Goal: Task Accomplishment & Management: Use online tool/utility

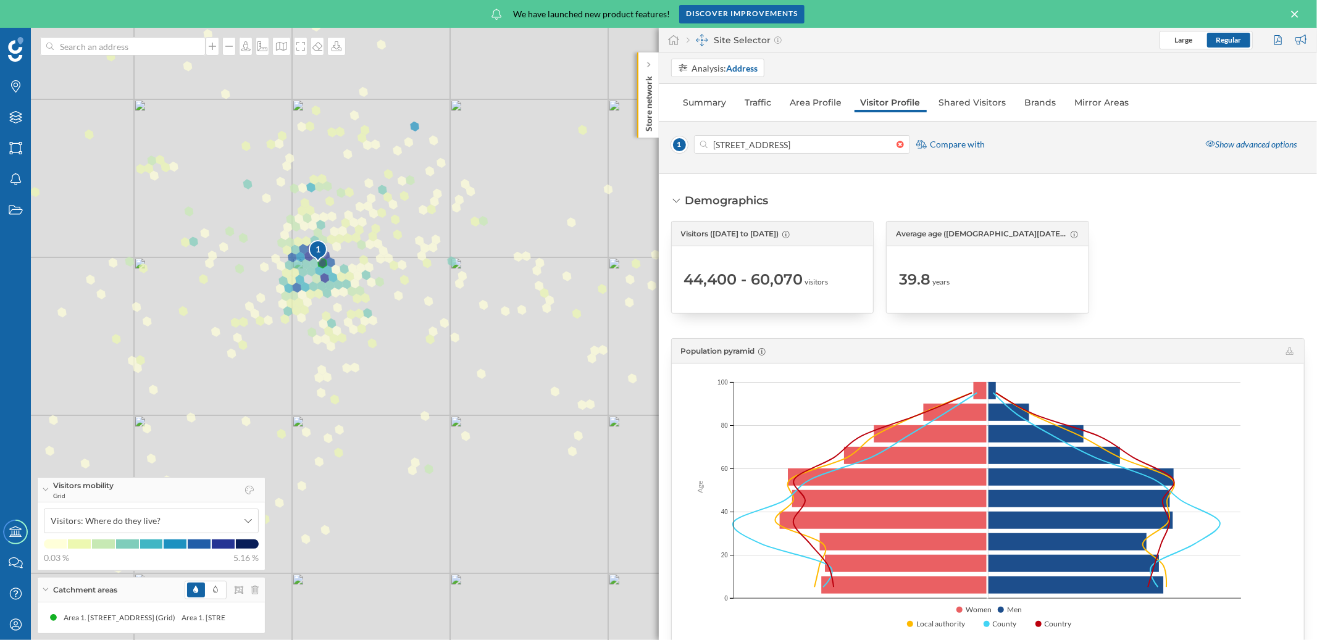
click at [1292, 14] on icon at bounding box center [1295, 14] width 14 height 11
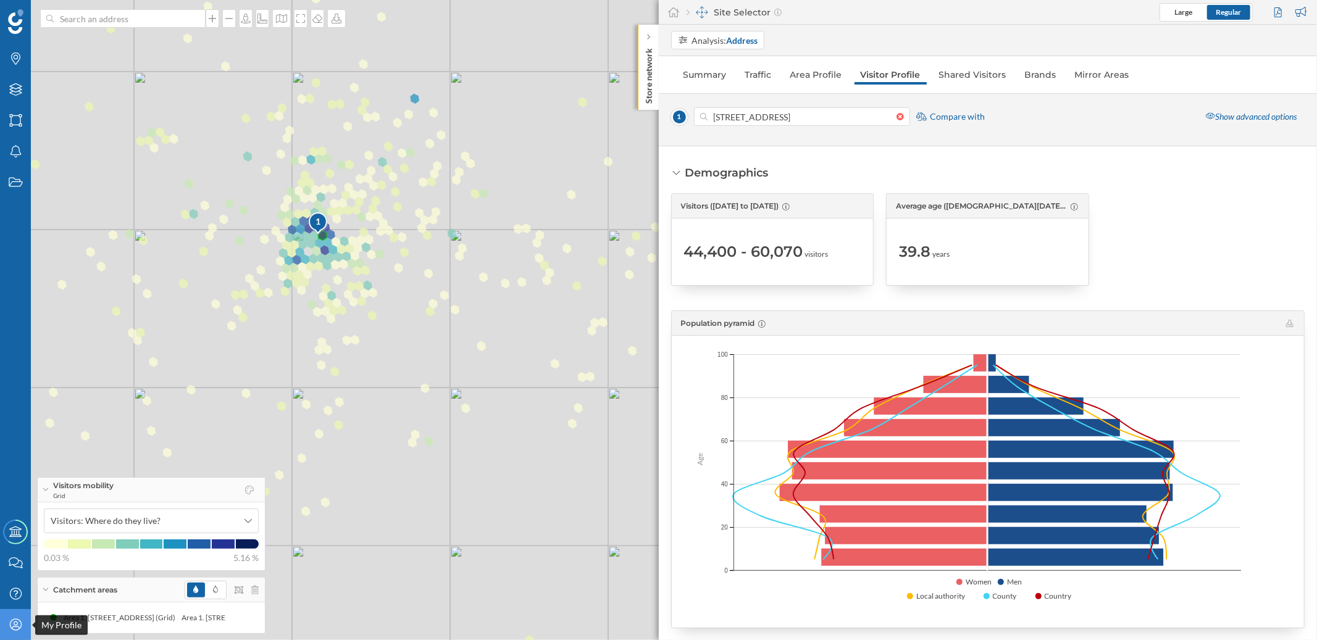
click at [9, 620] on icon "My Profile" at bounding box center [15, 624] width 15 height 12
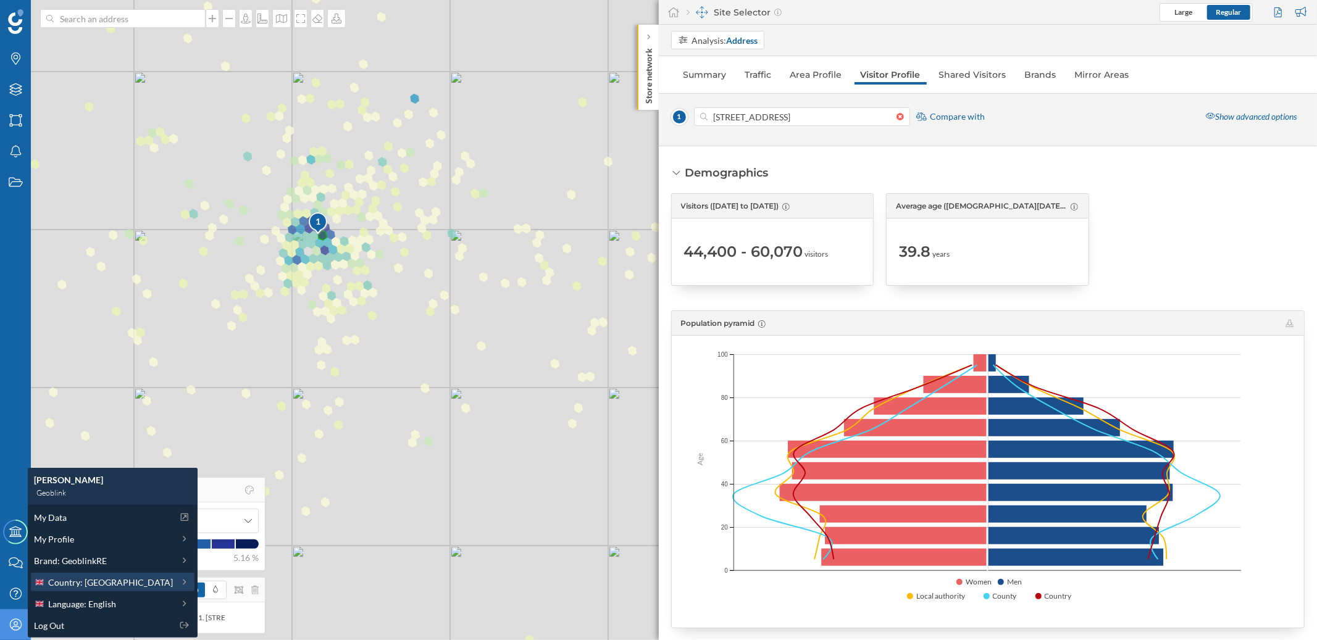
click at [80, 586] on span "Country: [GEOGRAPHIC_DATA]" at bounding box center [110, 582] width 125 height 13
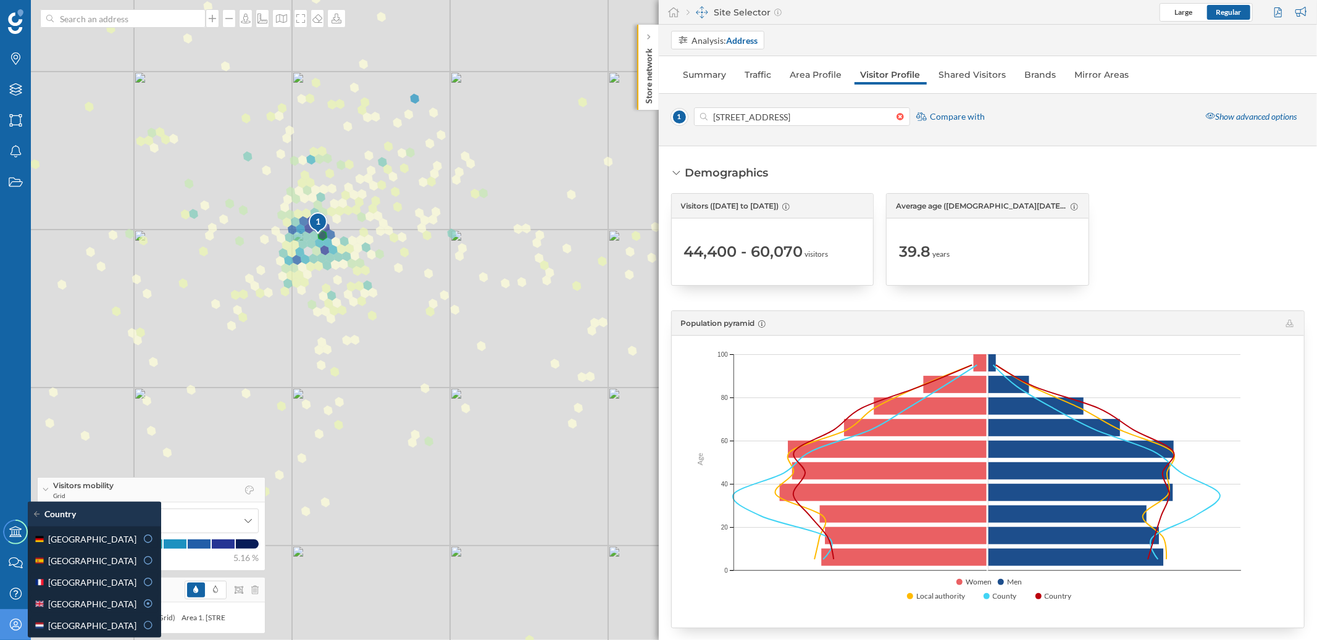
click at [80, 586] on div "[GEOGRAPHIC_DATA]" at bounding box center [85, 582] width 102 height 13
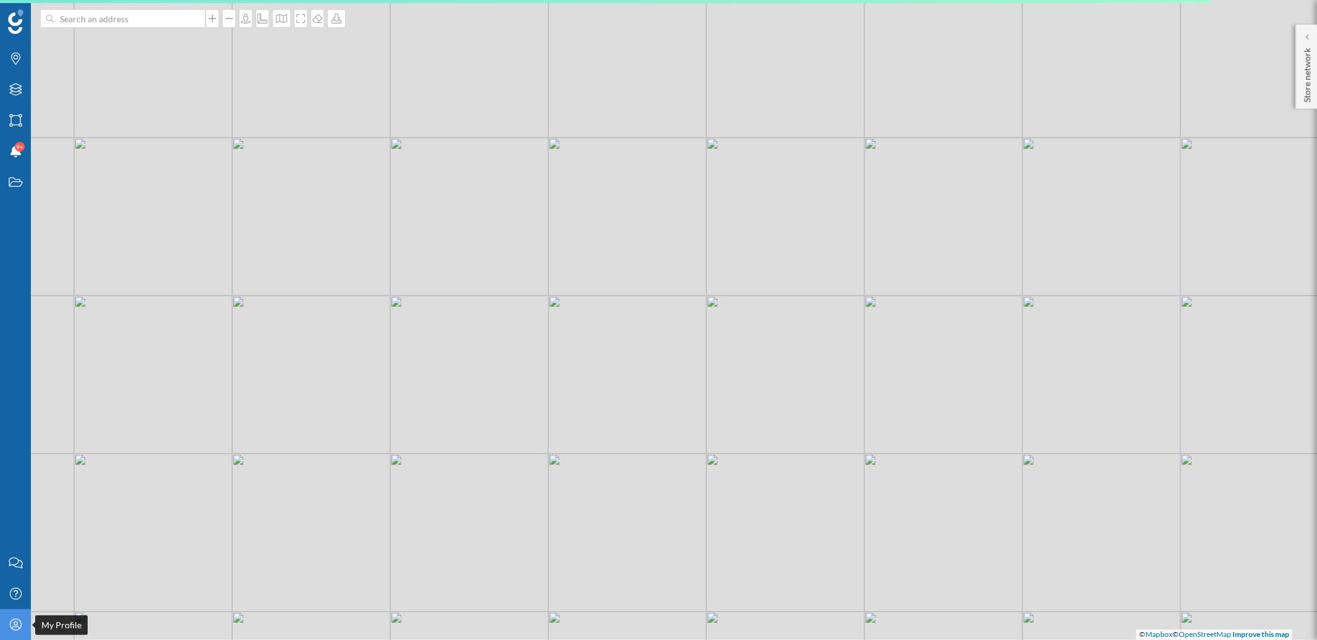
click at [23, 625] on div "My Profile" at bounding box center [15, 624] width 31 height 31
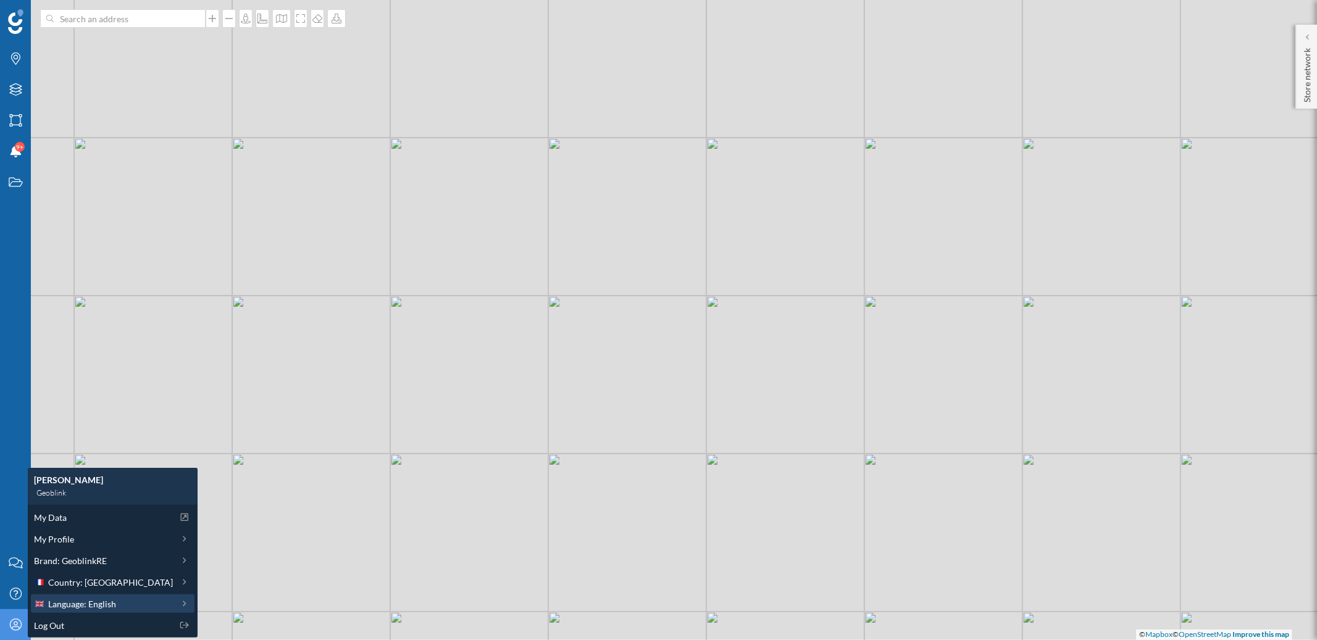
click at [87, 603] on span "Language: English" at bounding box center [82, 603] width 68 height 13
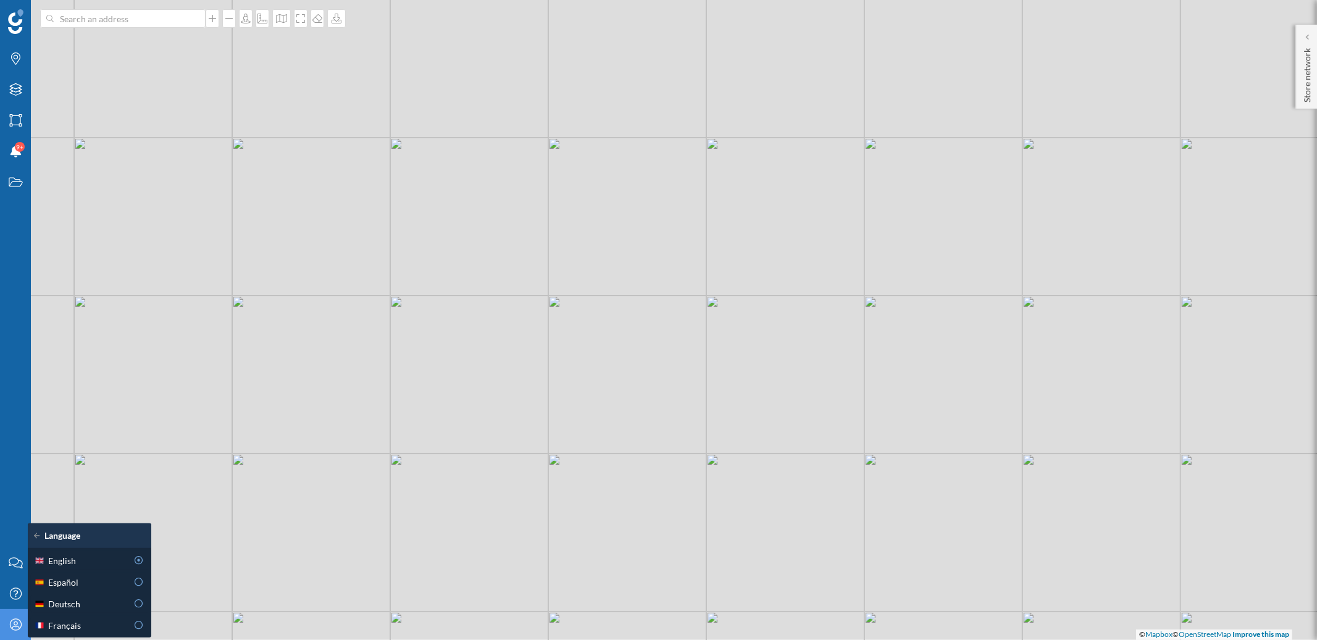
click at [83, 621] on div "Français" at bounding box center [80, 625] width 93 height 13
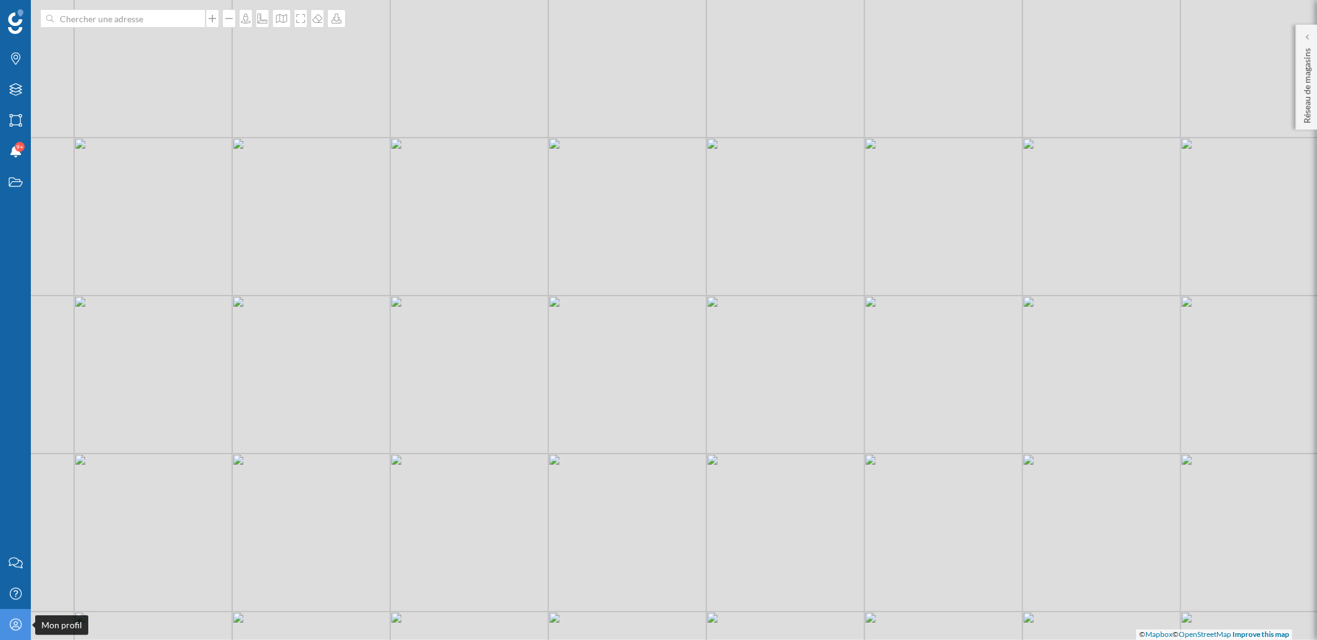
click at [19, 626] on icon "Mon profil" at bounding box center [15, 624] width 15 height 12
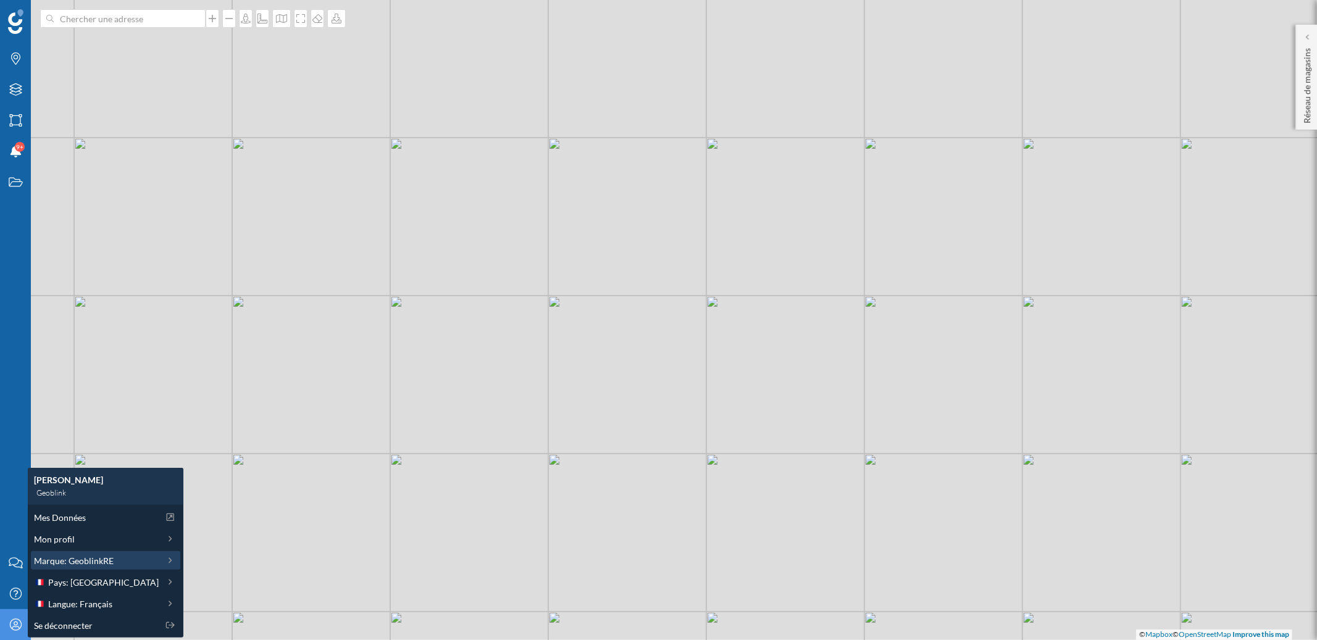
click at [79, 559] on span "Marque: GeoblinkRE" at bounding box center [74, 560] width 80 height 13
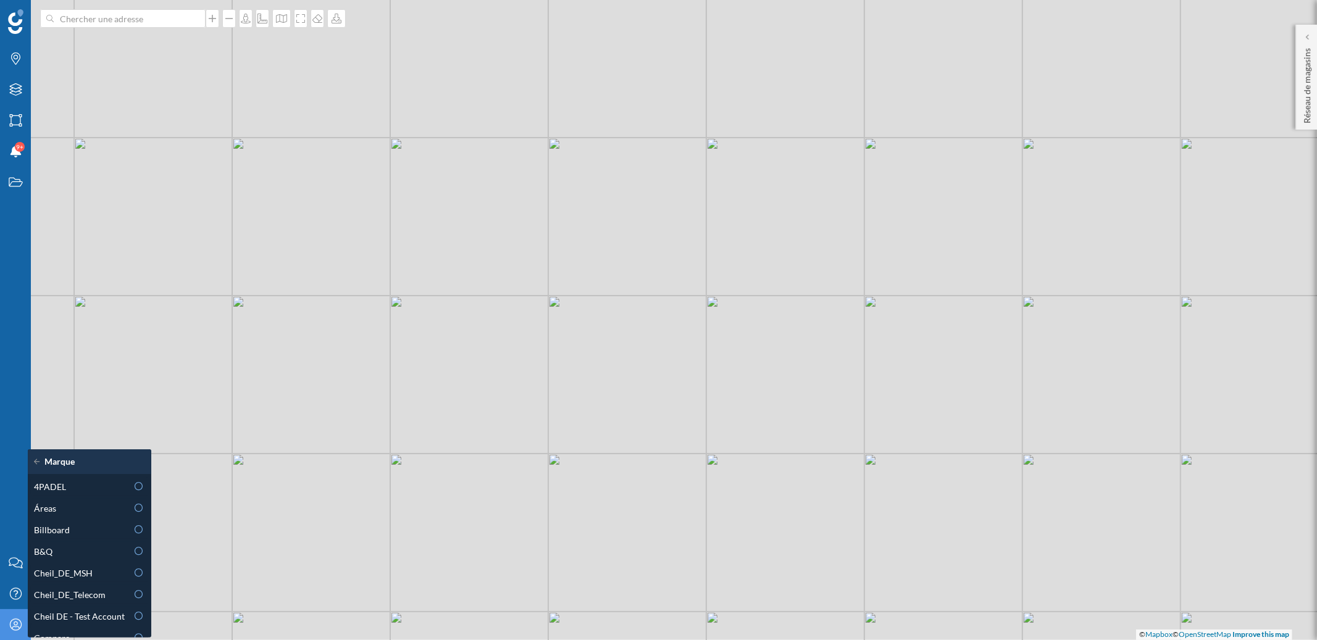
click at [12, 623] on icon "Mon profil" at bounding box center [15, 624] width 15 height 12
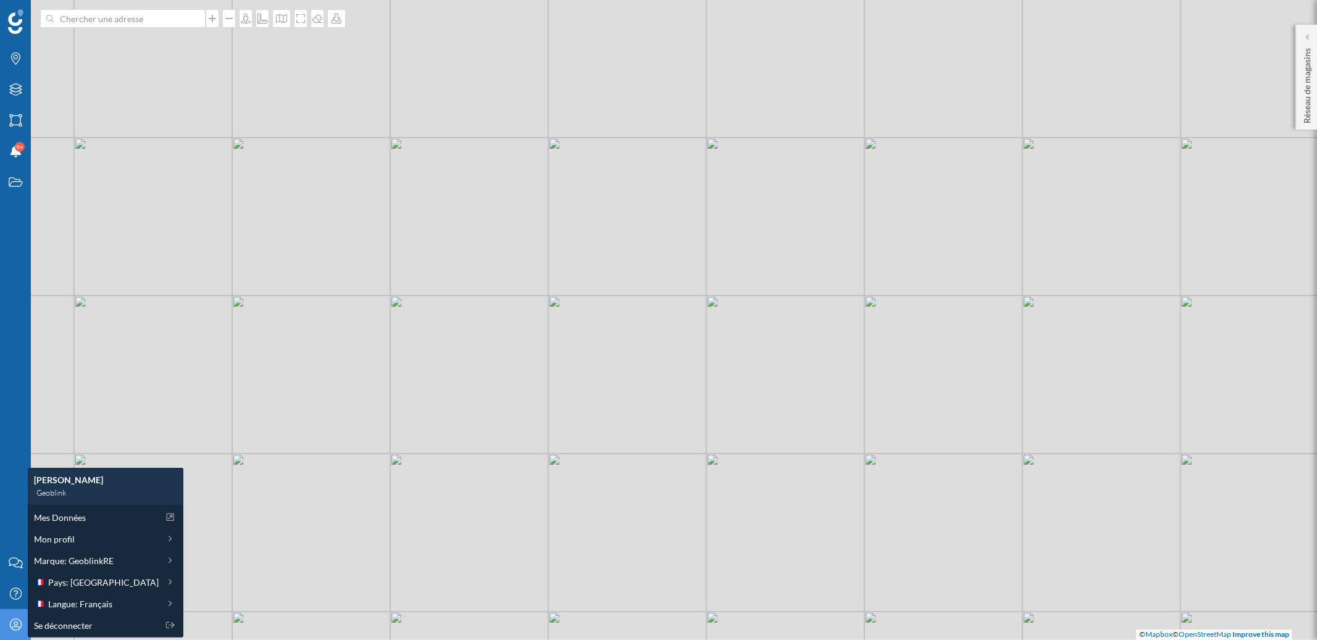
click at [21, 488] on div "Marques Filtres Zones Notifications 9+ Travail" at bounding box center [15, 273] width 31 height 547
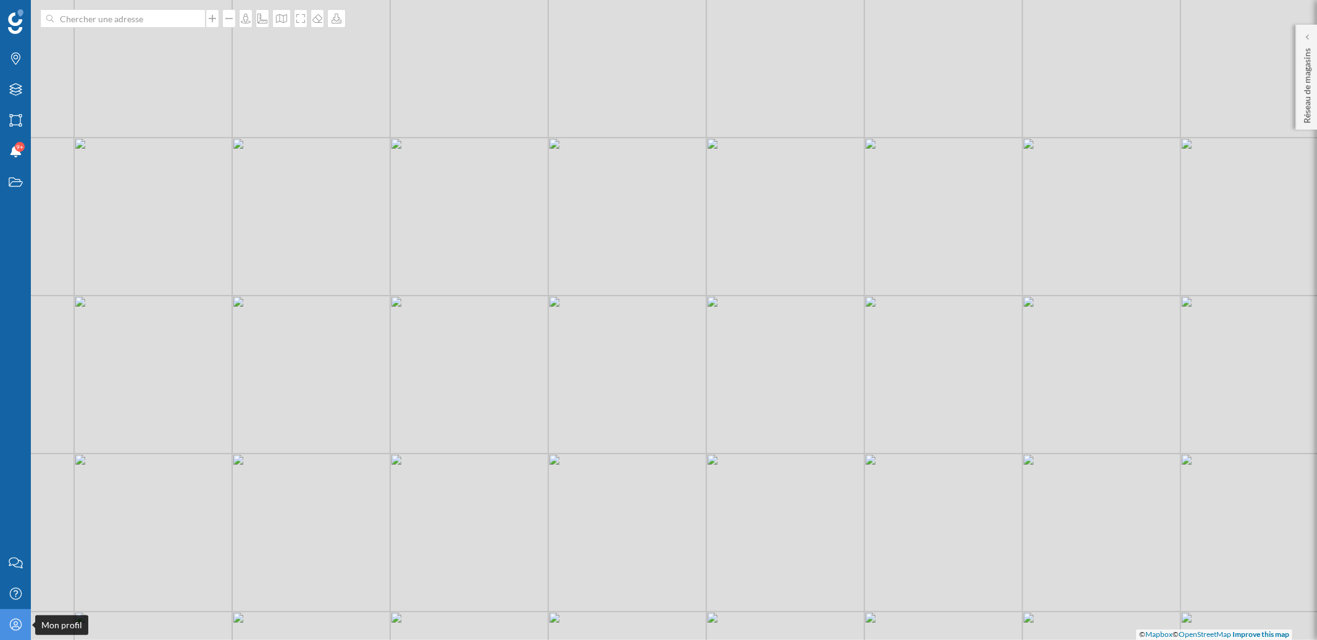
click at [15, 623] on icon "Mon profil" at bounding box center [15, 624] width 15 height 12
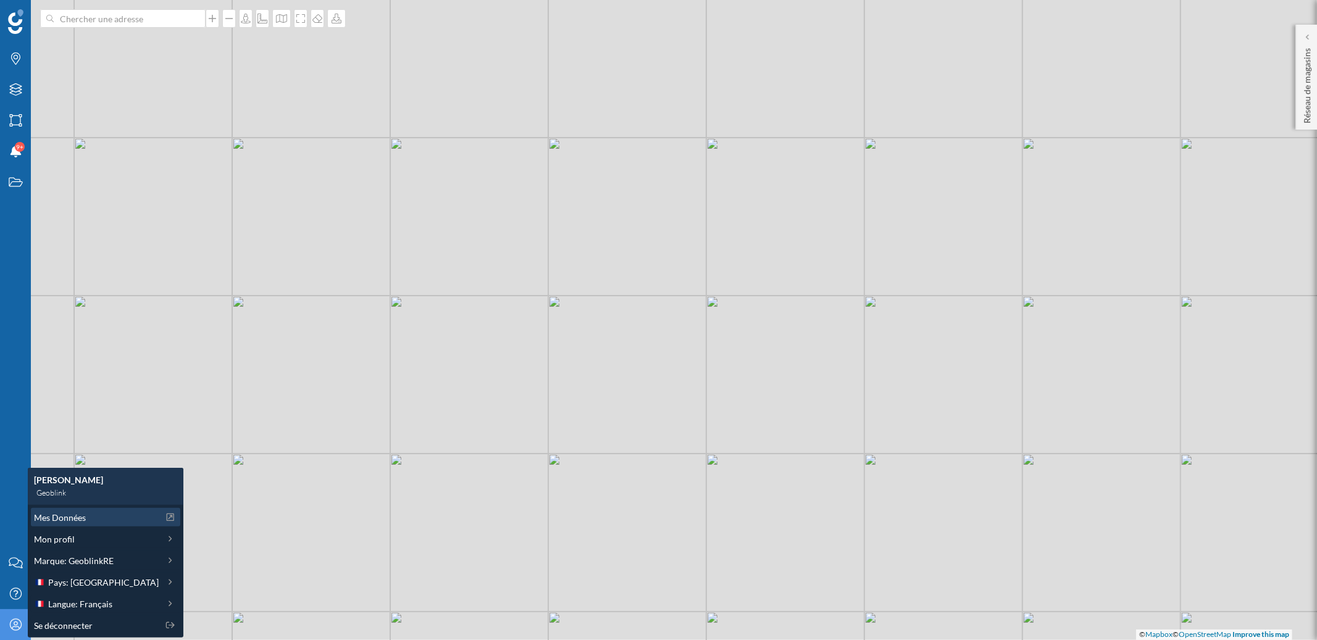
click at [62, 522] on span "Mes Données" at bounding box center [60, 517] width 52 height 13
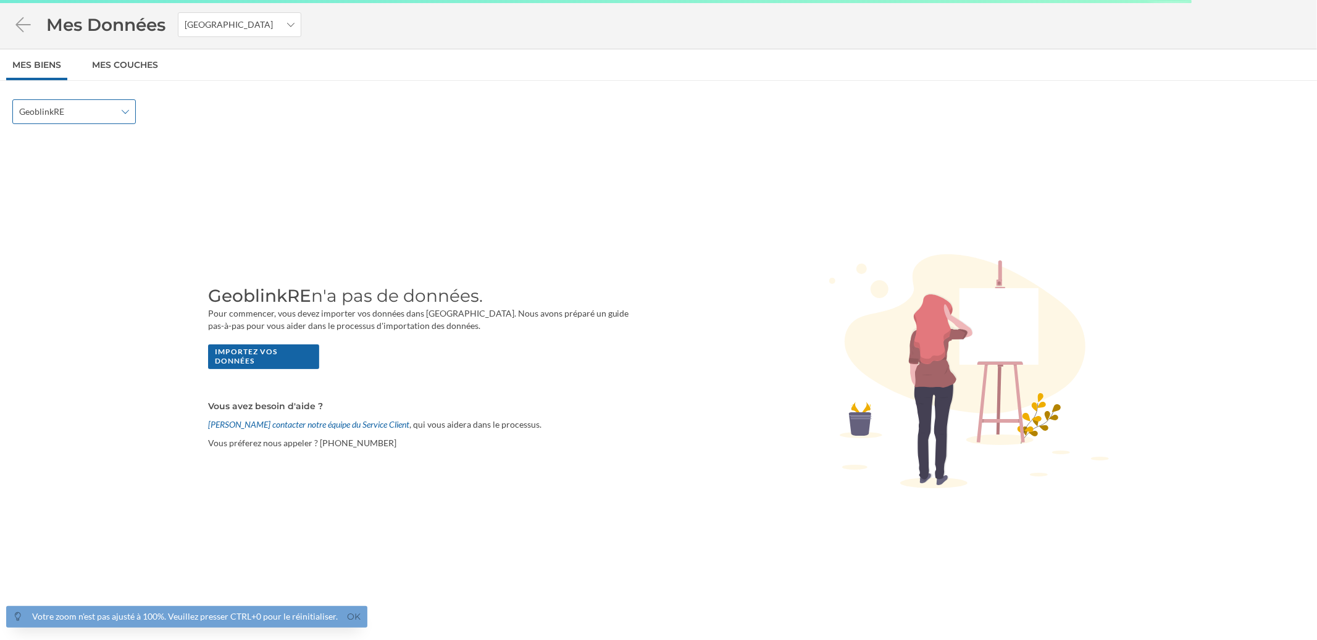
click at [95, 114] on span "GeoblinkRE" at bounding box center [67, 112] width 96 height 12
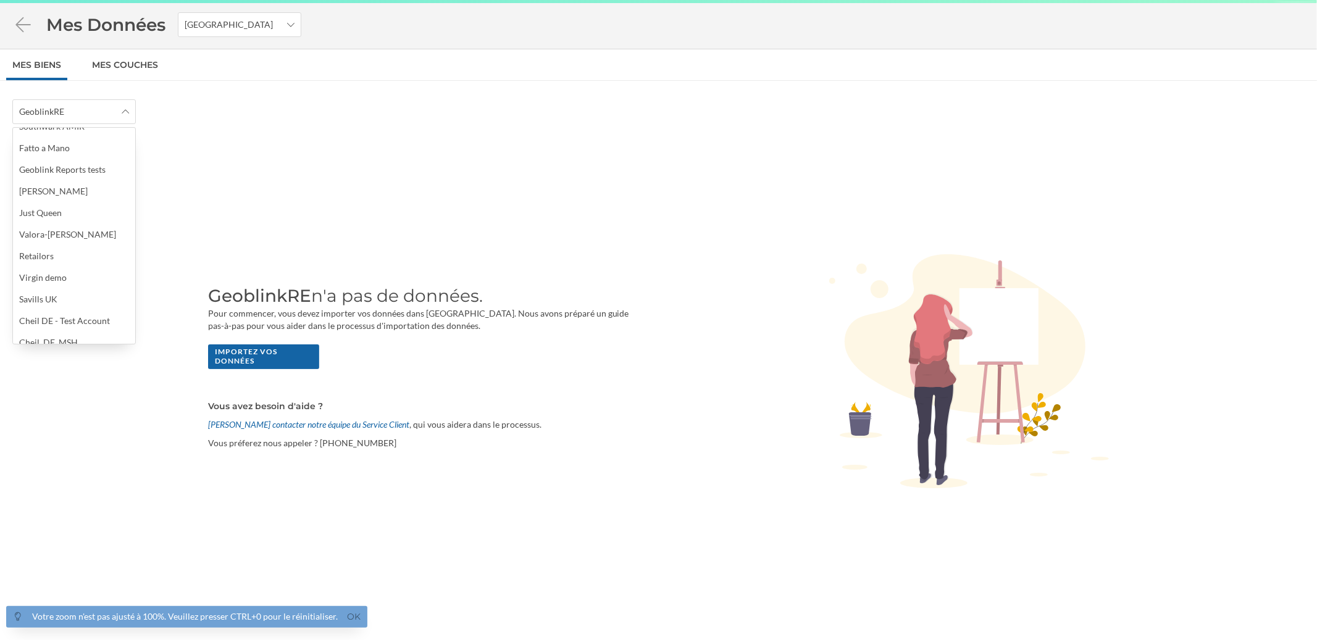
scroll to position [673, 0]
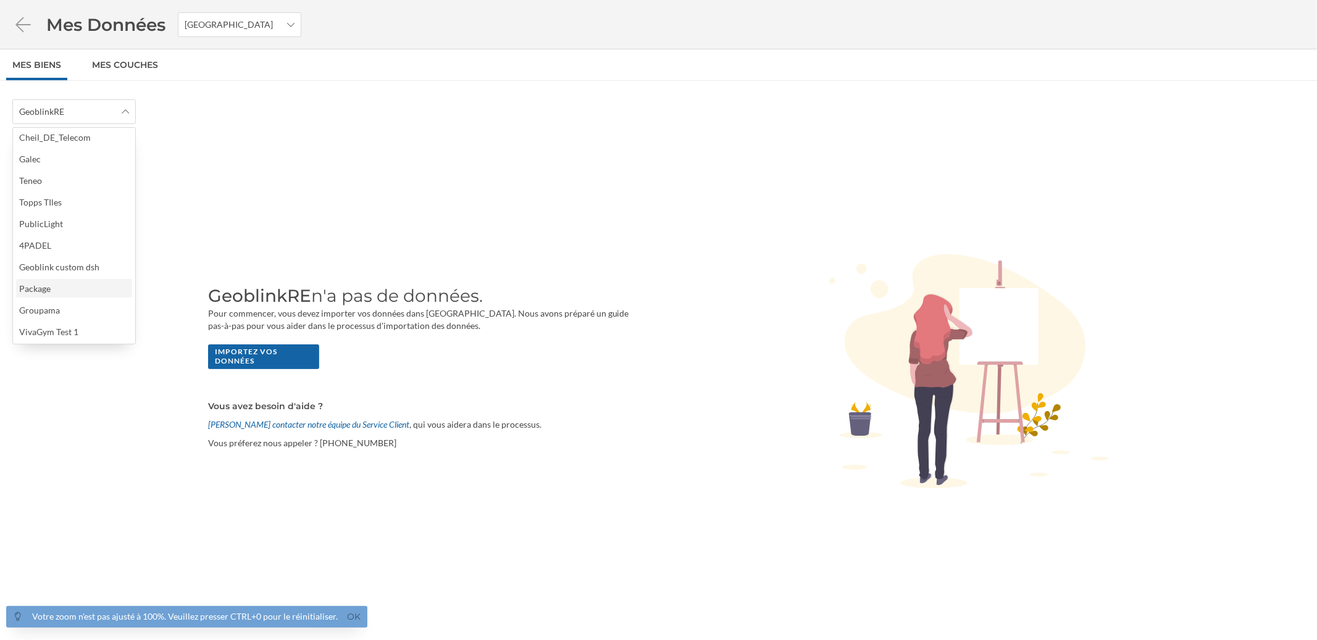
click at [80, 294] on div "Package" at bounding box center [73, 288] width 109 height 13
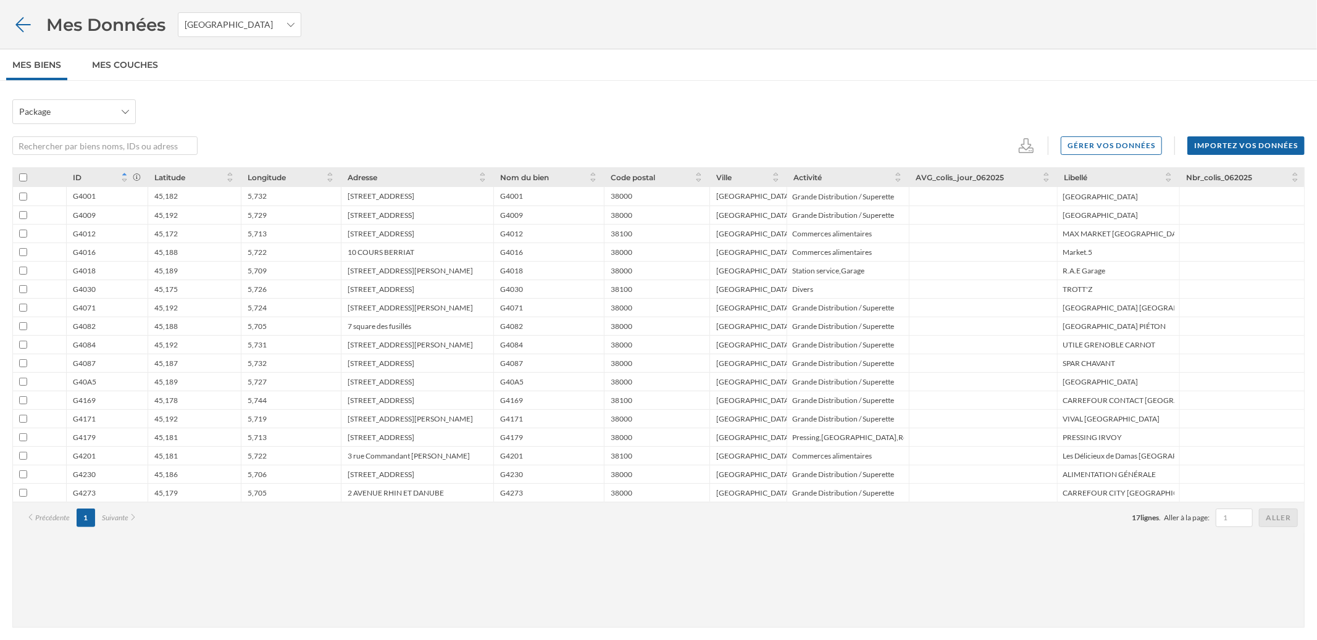
click at [20, 32] on icon at bounding box center [23, 24] width 22 height 17
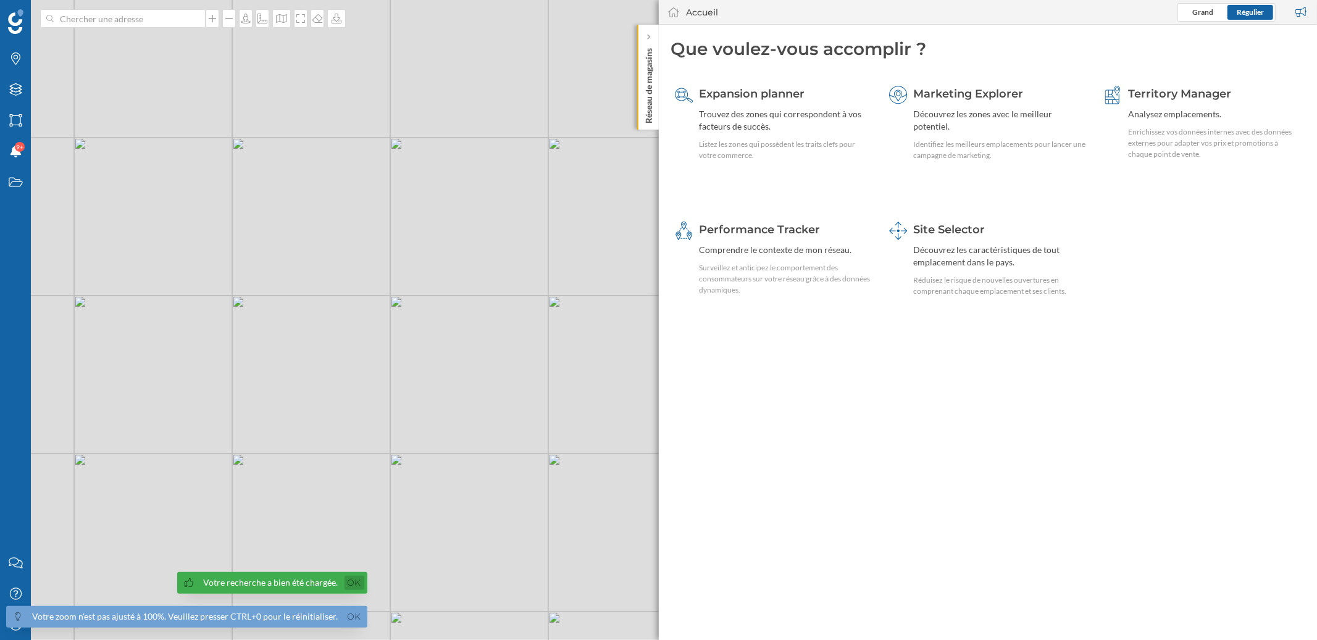
click at [353, 580] on link "Ok" at bounding box center [354, 583] width 20 height 14
click at [351, 622] on link "Ok" at bounding box center [354, 617] width 20 height 14
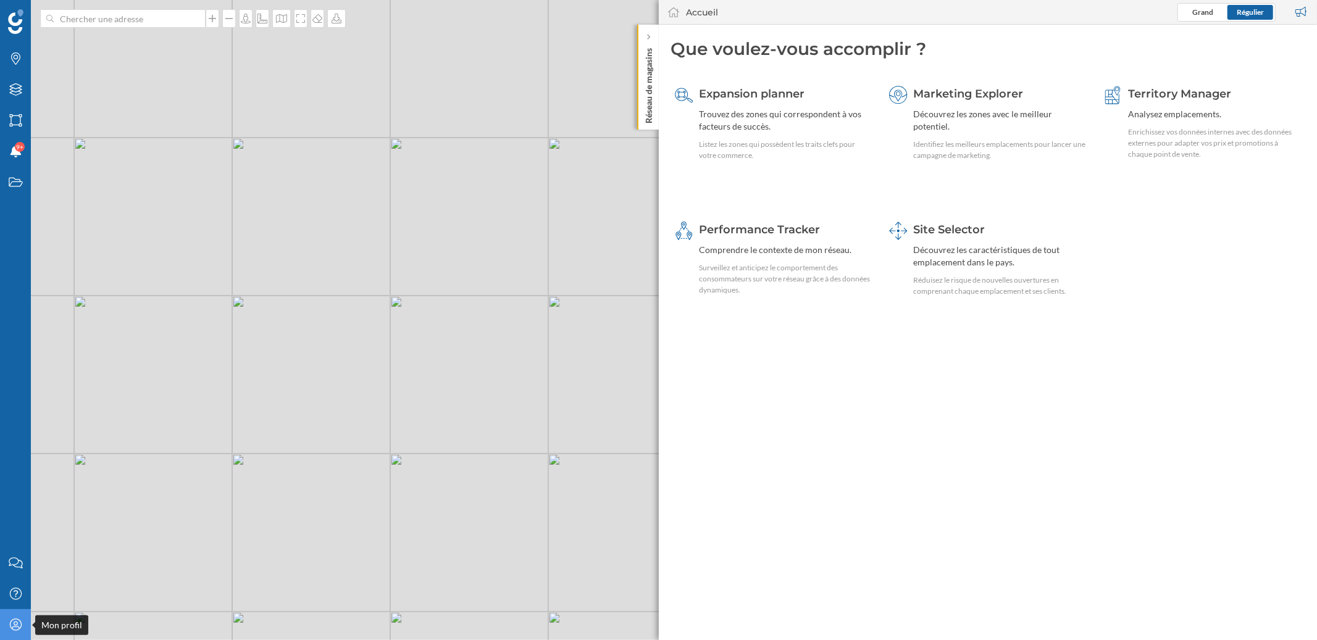
click at [2, 636] on div "Mon profil" at bounding box center [15, 624] width 31 height 31
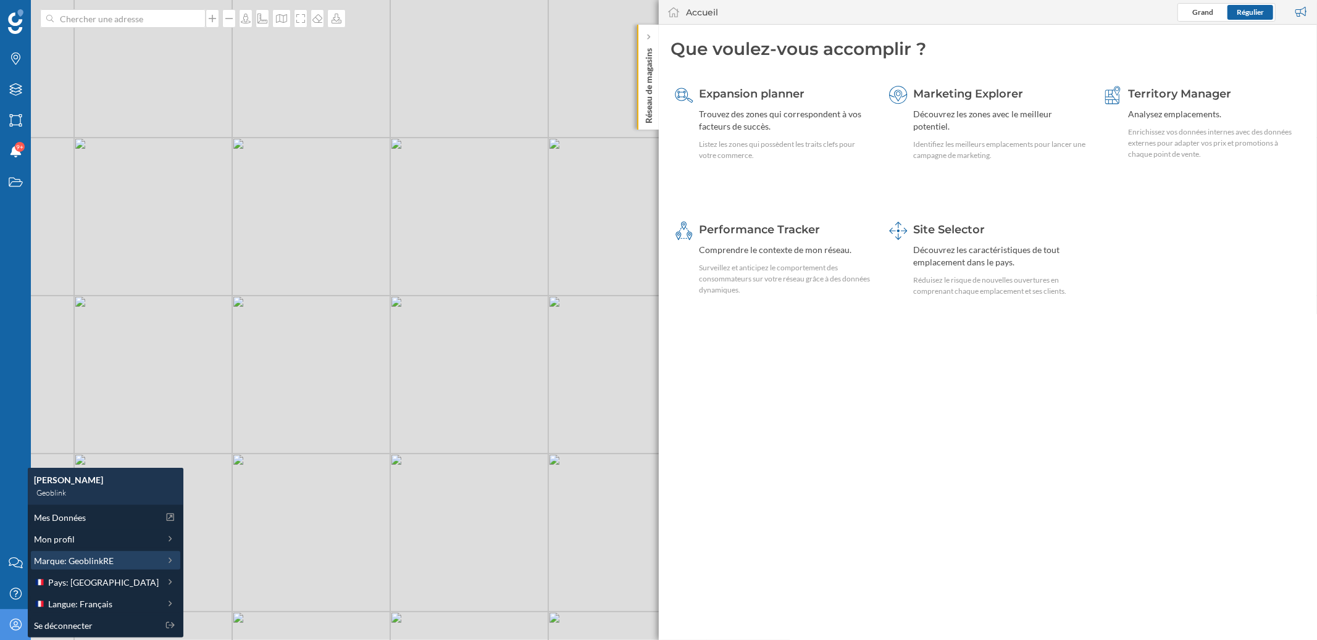
click at [101, 560] on span "Marque: GeoblinkRE" at bounding box center [74, 560] width 80 height 13
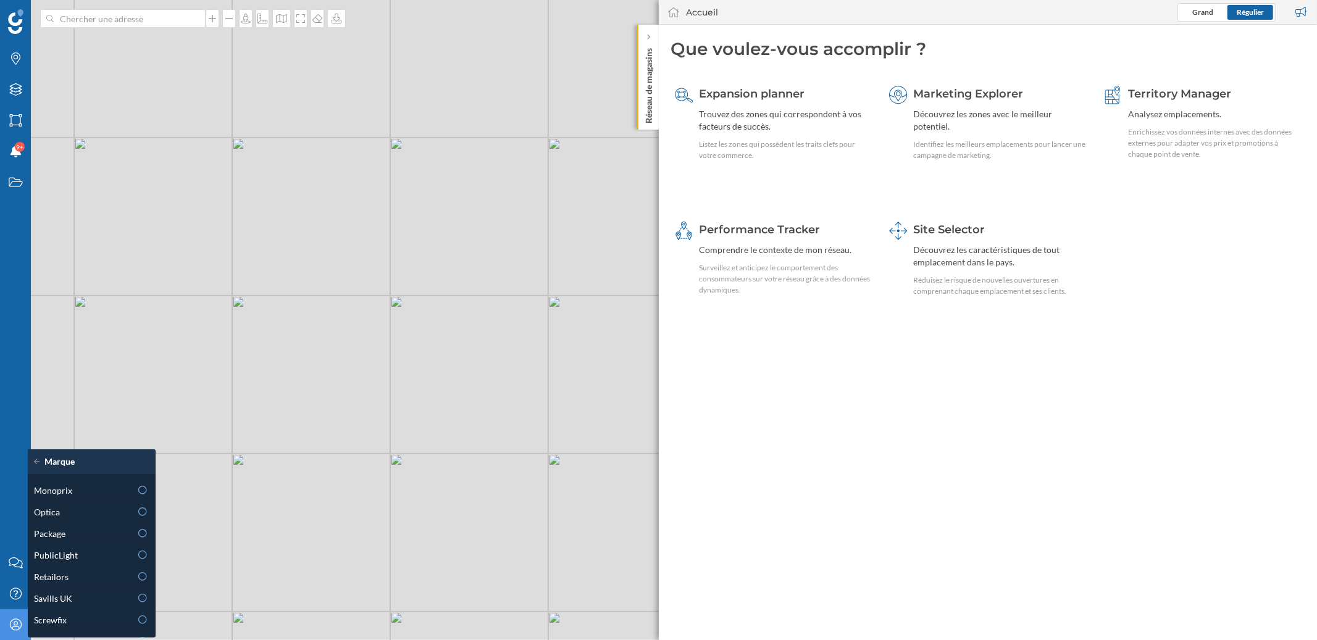
scroll to position [554, 0]
click at [54, 539] on span "Package" at bounding box center [49, 537] width 31 height 13
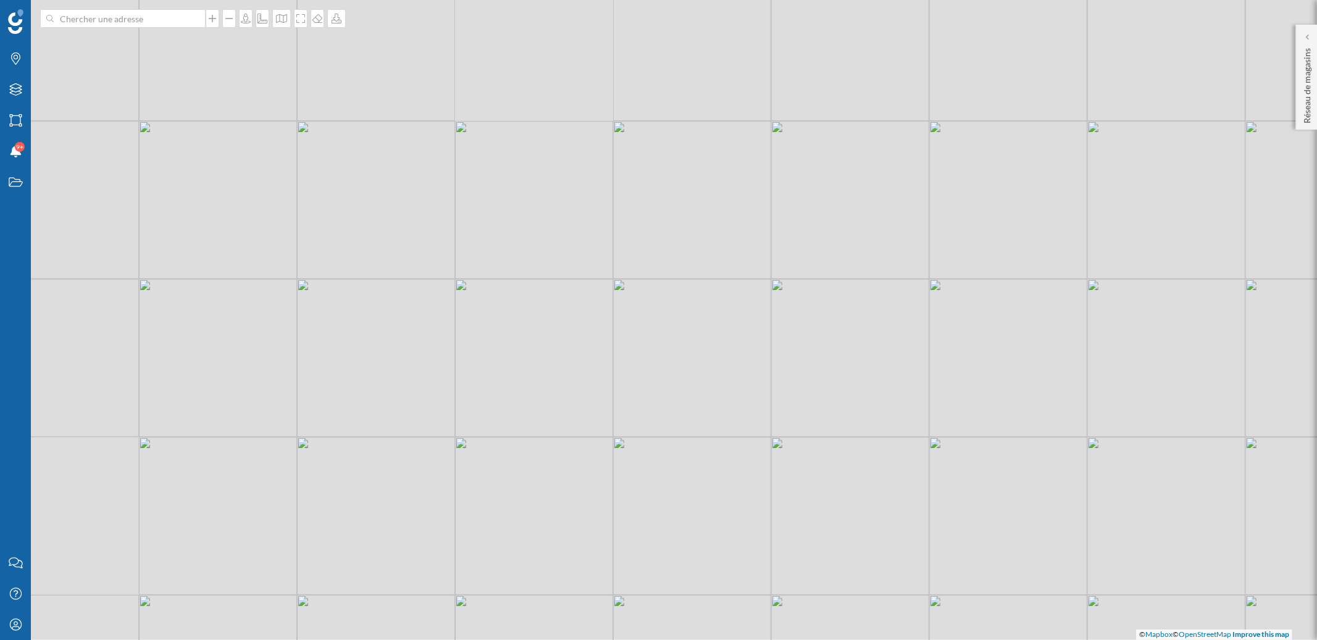
drag, startPoint x: 899, startPoint y: 369, endPoint x: 729, endPoint y: 266, distance: 198.6
click at [730, 267] on div "© Mapbox © OpenStreetMap Improve this map" at bounding box center [658, 320] width 1317 height 640
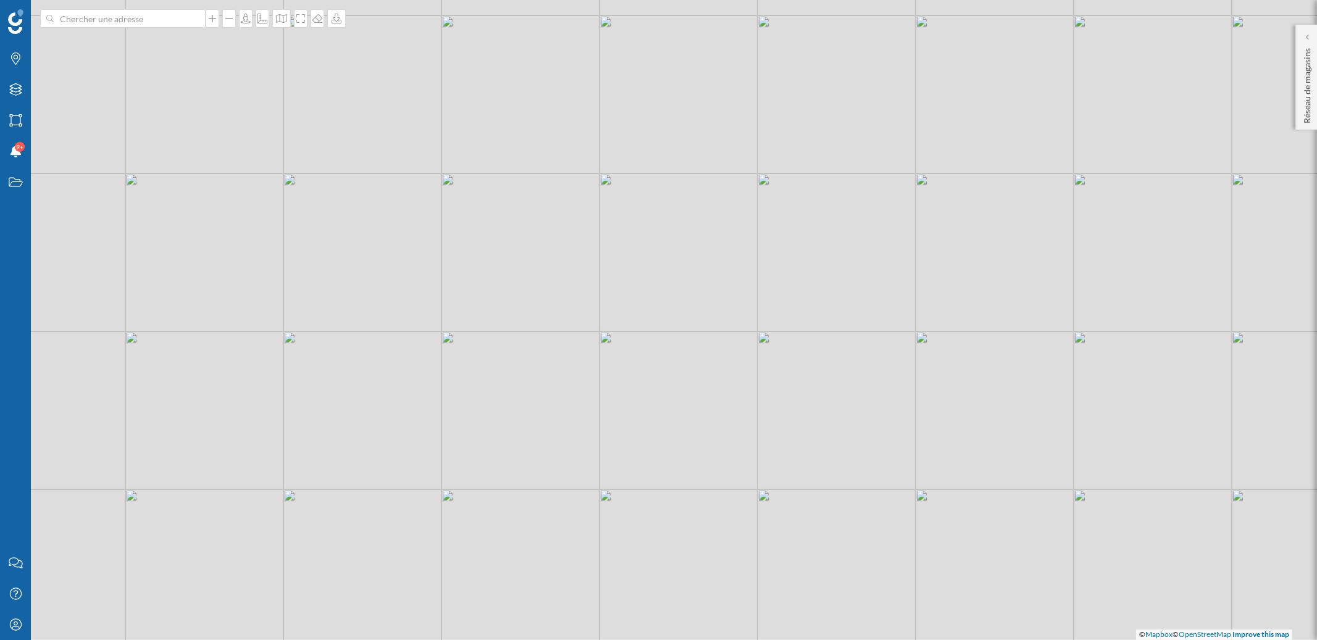
click at [629, 405] on div "© Mapbox © OpenStreetMap Improve this map" at bounding box center [658, 320] width 1317 height 640
click at [637, 450] on div "© Mapbox © OpenStreetMap Improve this map" at bounding box center [658, 320] width 1317 height 640
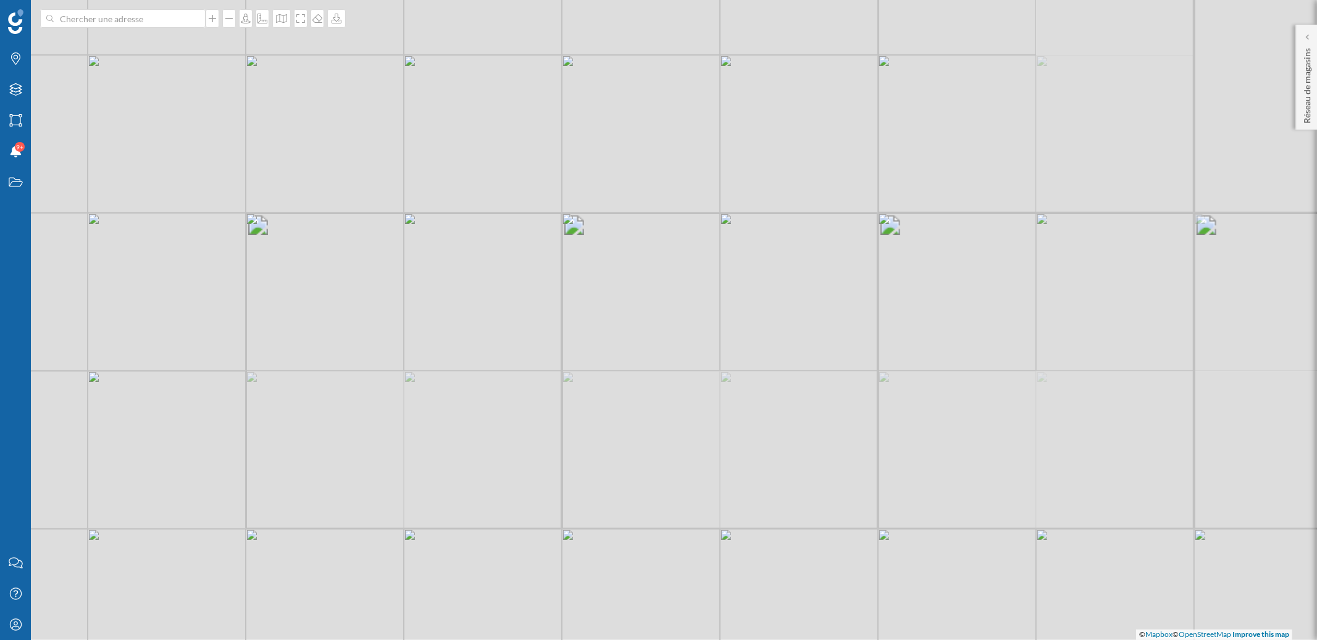
click at [582, 512] on div "© Mapbox © OpenStreetMap Improve this map" at bounding box center [658, 320] width 1317 height 640
click at [1310, 37] on div at bounding box center [1306, 37] width 12 height 12
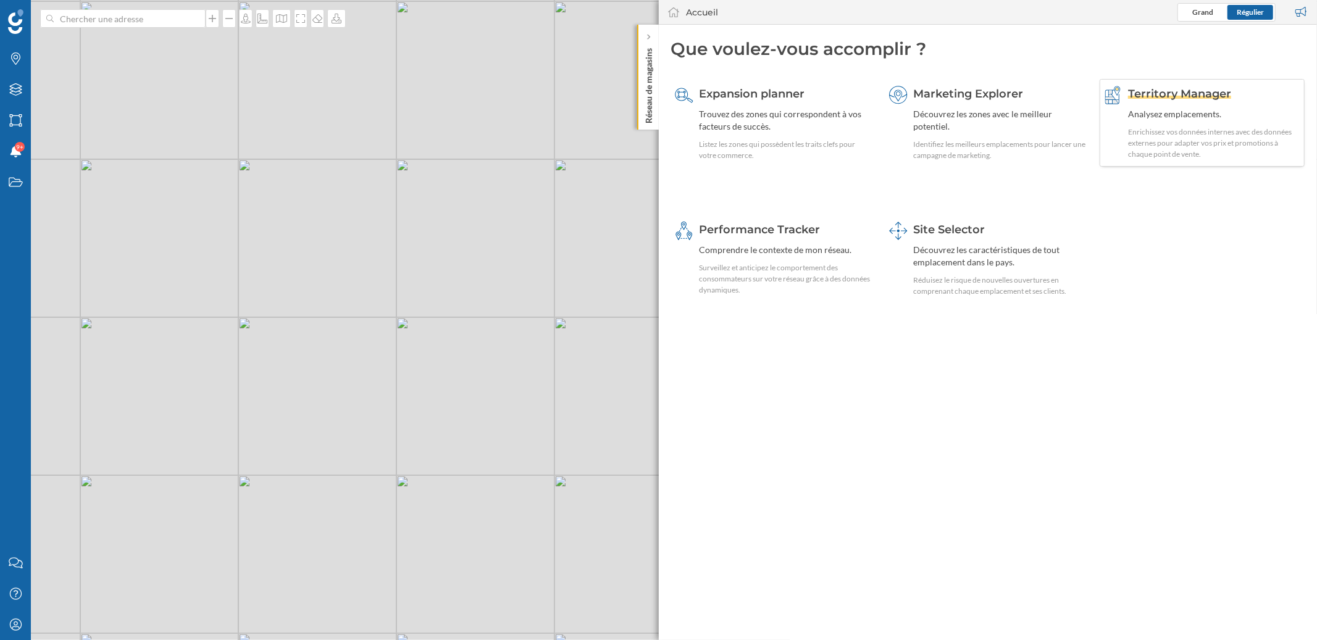
click at [1162, 114] on div "Analysez emplacements." at bounding box center [1214, 114] width 173 height 12
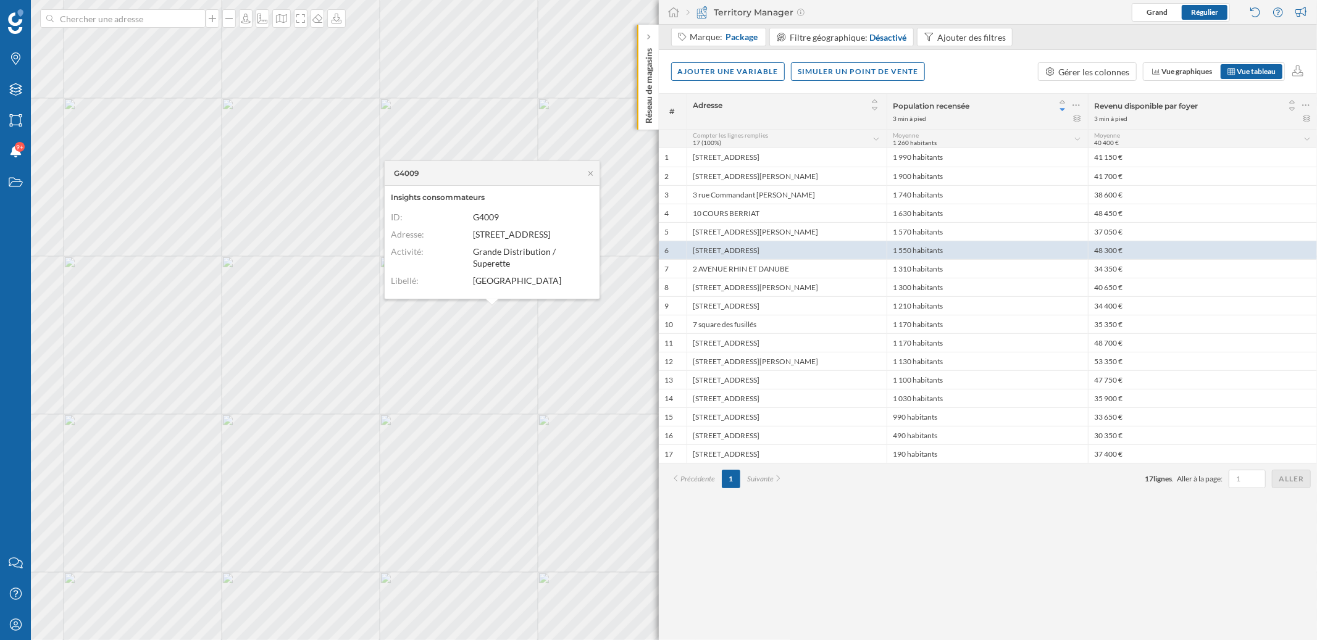
click at [976, 60] on div "Ajouter une variable Simuler un point de vente Gérer les colonnes Vue graphique…" at bounding box center [988, 71] width 659 height 43
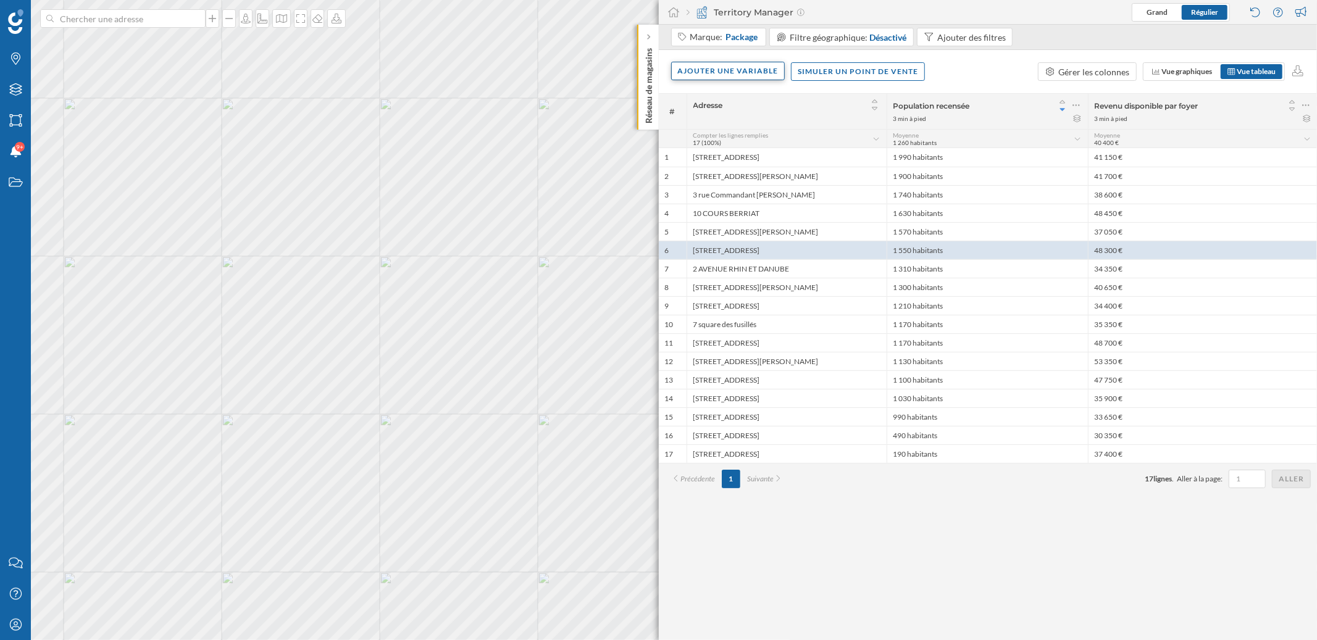
click at [705, 77] on div "Ajouter une variable" at bounding box center [728, 71] width 114 height 19
click at [735, 147] on div "Variable interne" at bounding box center [739, 146] width 123 height 13
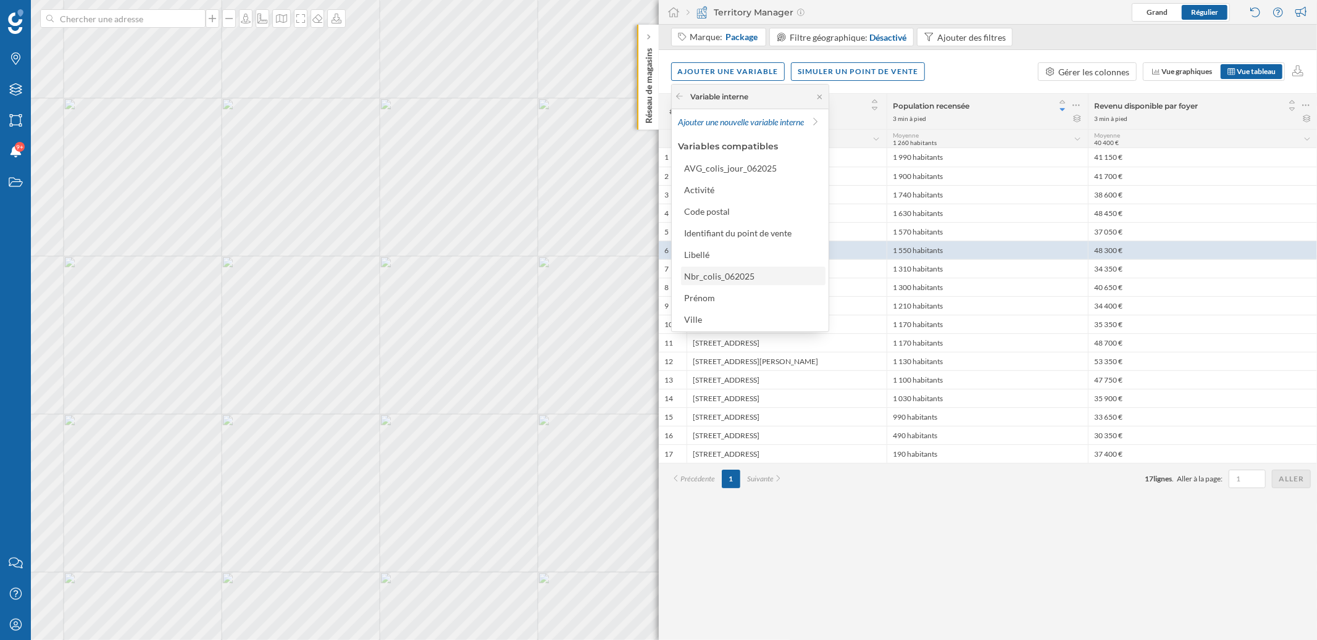
click at [731, 278] on div "Nbr_colis_062025" at bounding box center [719, 276] width 70 height 10
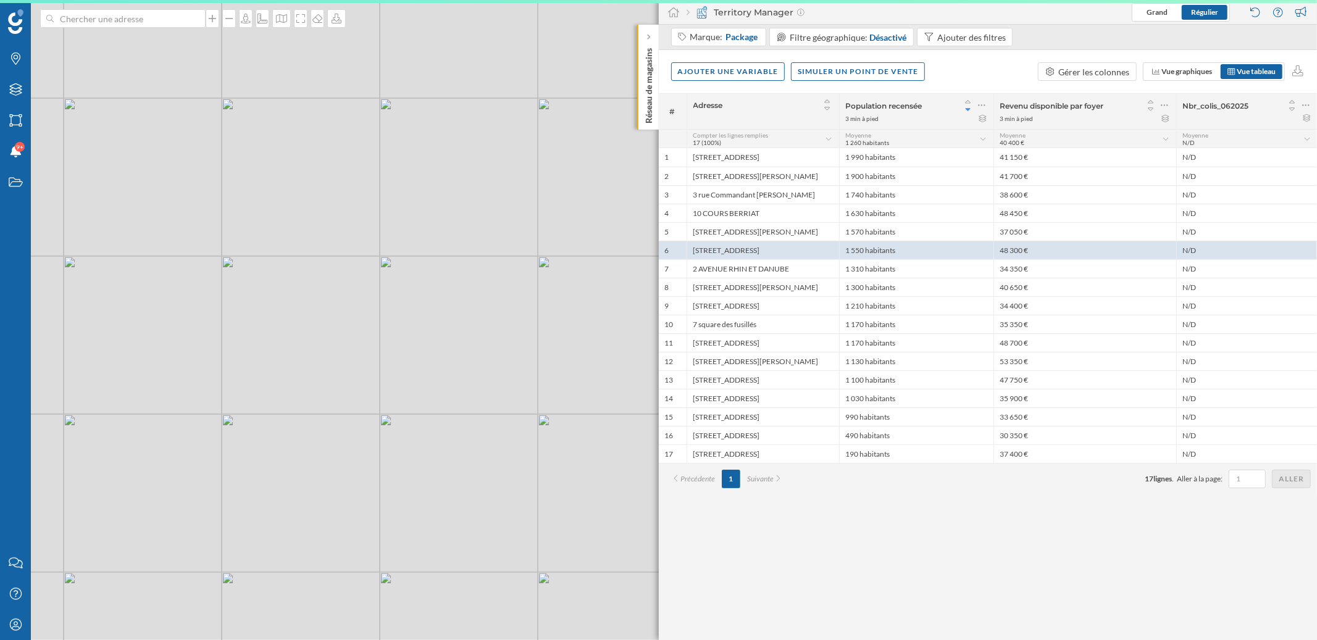
scroll to position [0, 0]
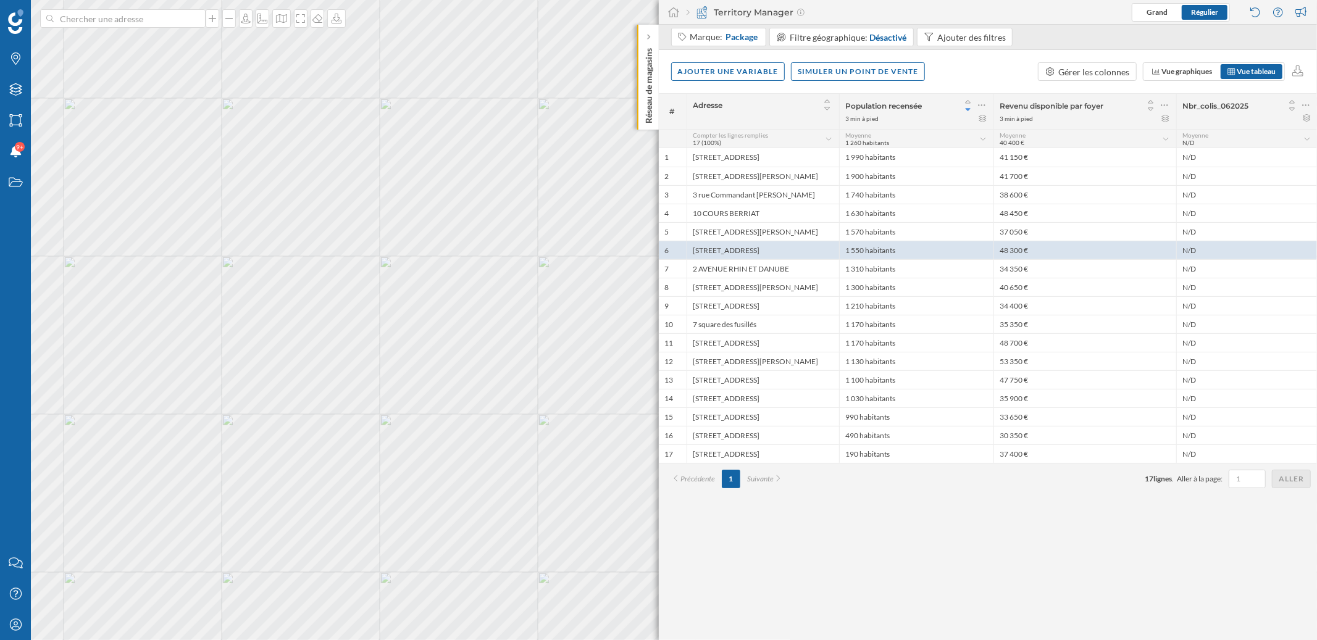
click at [1009, 540] on div "# Adresse Population recensée 3 min à pied Revenu disponible par foyer 3 min à …" at bounding box center [988, 366] width 659 height 547
